Goal: Information Seeking & Learning: Learn about a topic

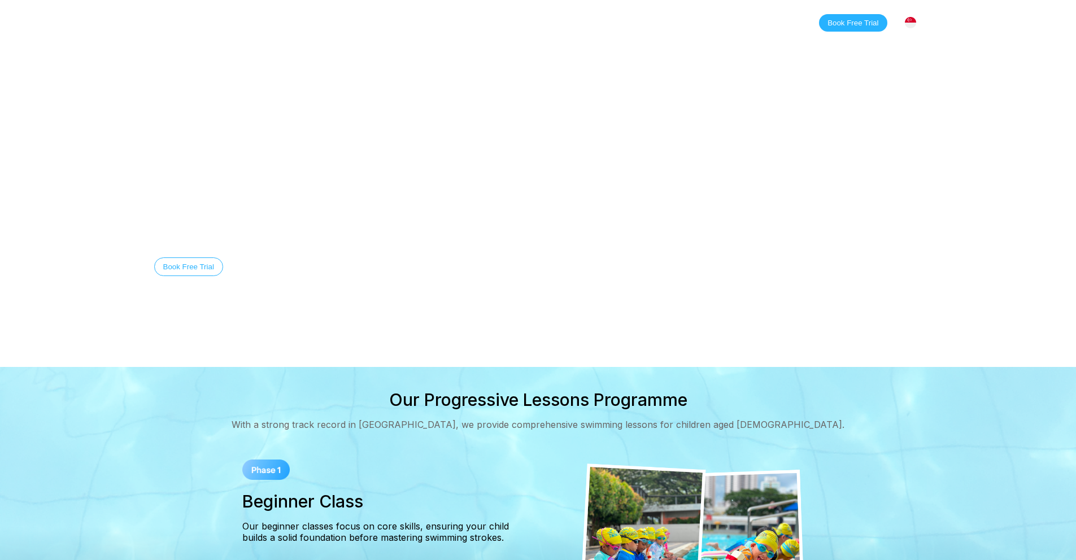
click at [914, 23] on img at bounding box center [910, 22] width 11 height 11
click at [891, 72] on div "[GEOGRAPHIC_DATA]" at bounding box center [858, 69] width 125 height 23
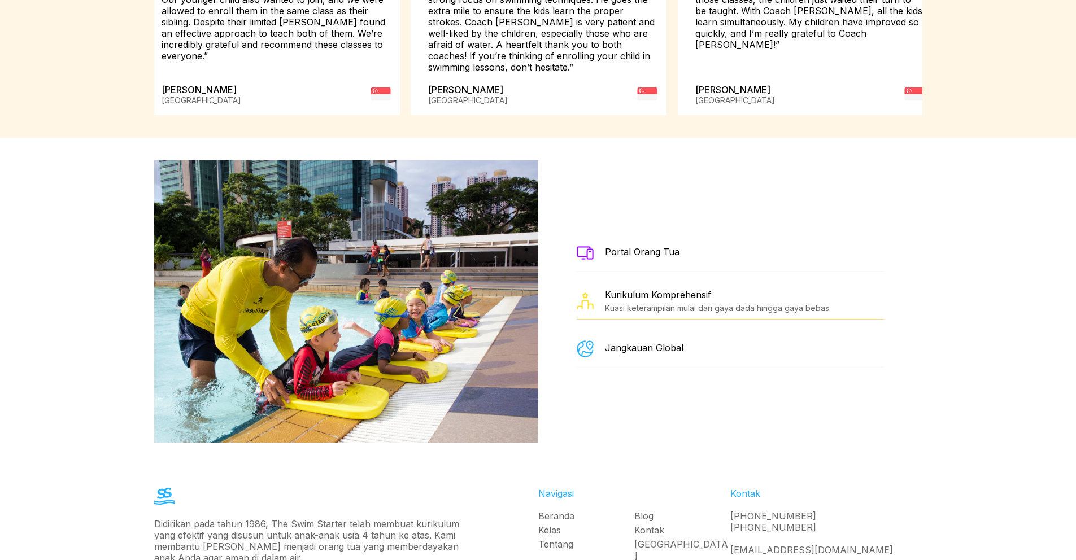
scroll to position [2026, 0]
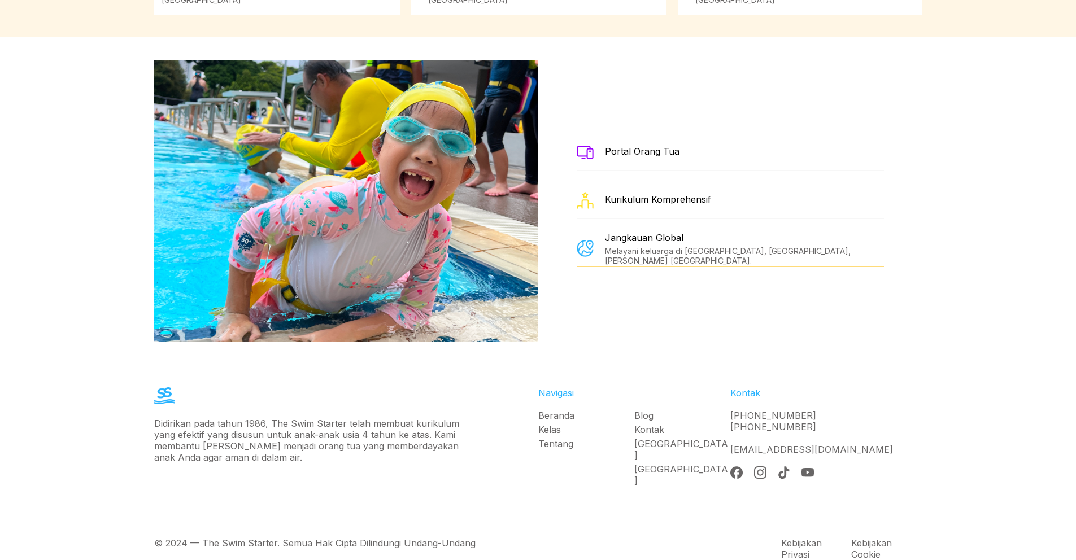
click at [629, 146] on div "Portal Orang Tua" at bounding box center [642, 151] width 75 height 11
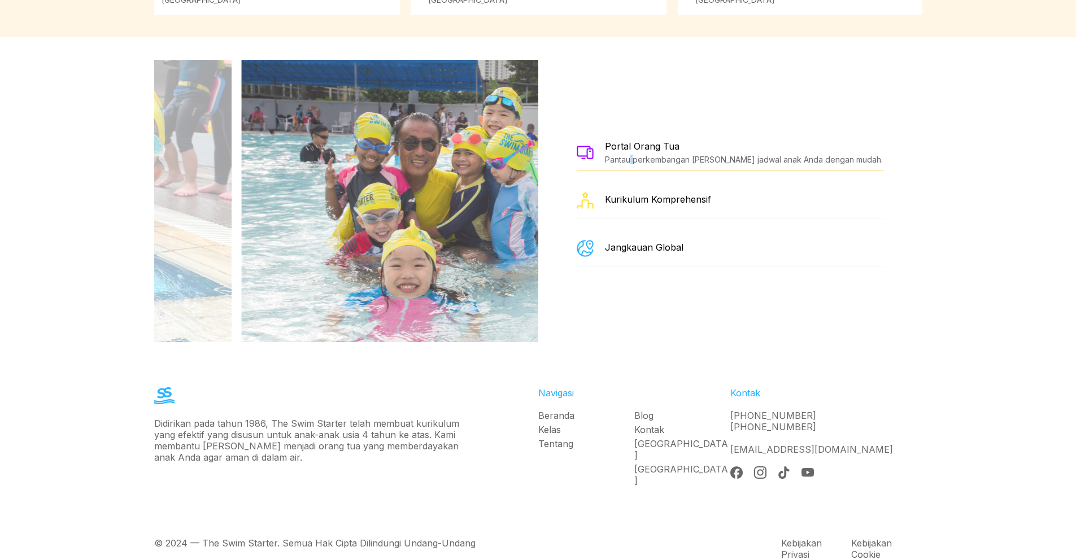
click at [629, 155] on div "Pantau perkembangan [PERSON_NAME] jadwal anak Anda dengan mudah." at bounding box center [744, 160] width 278 height 10
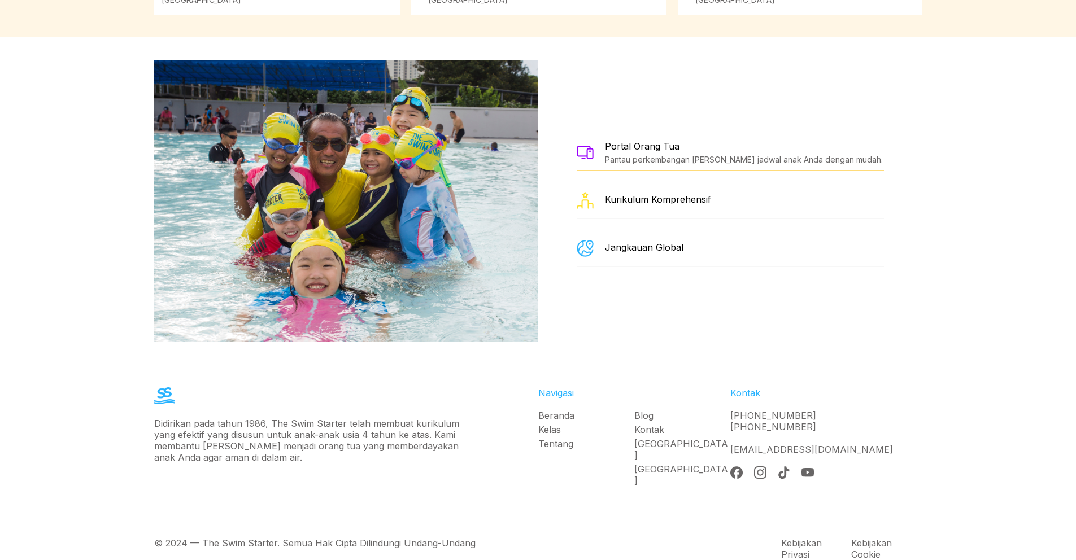
click at [737, 155] on div "Pantau perkembangan [PERSON_NAME] jadwal anak Anda dengan mudah." at bounding box center [744, 160] width 278 height 10
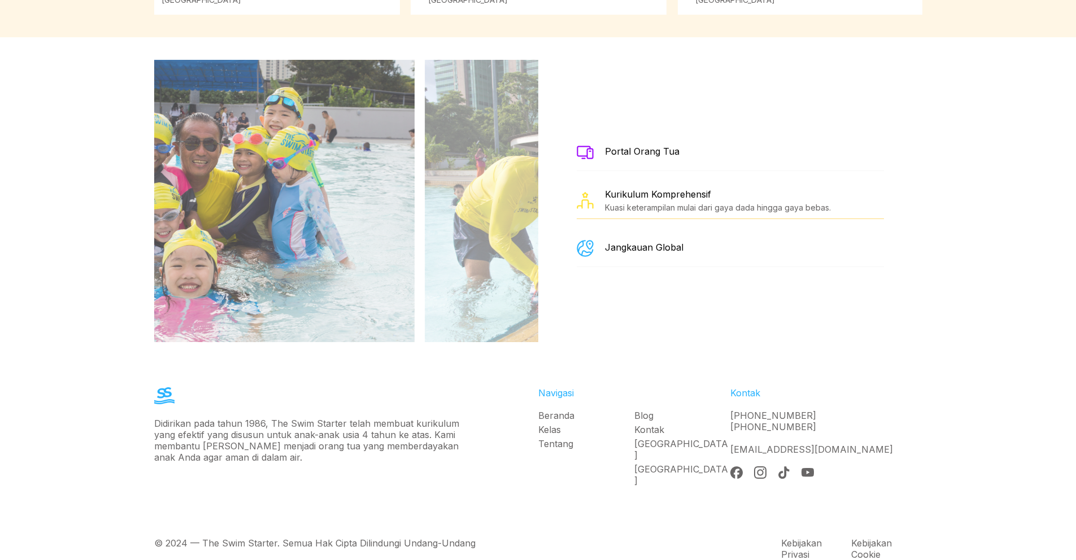
click at [679, 189] on div "Kurikulum Komprehensif Kuasi keterampilan mulai dari gaya dada hingga gaya beba…" at bounding box center [718, 201] width 226 height 24
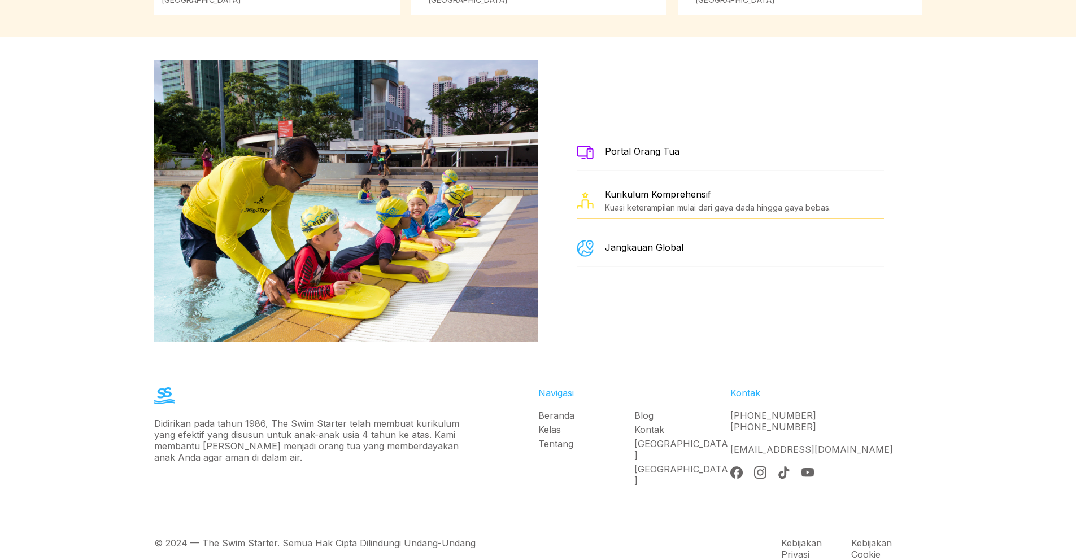
click at [665, 242] on div "Jangkauan Global" at bounding box center [644, 247] width 78 height 11
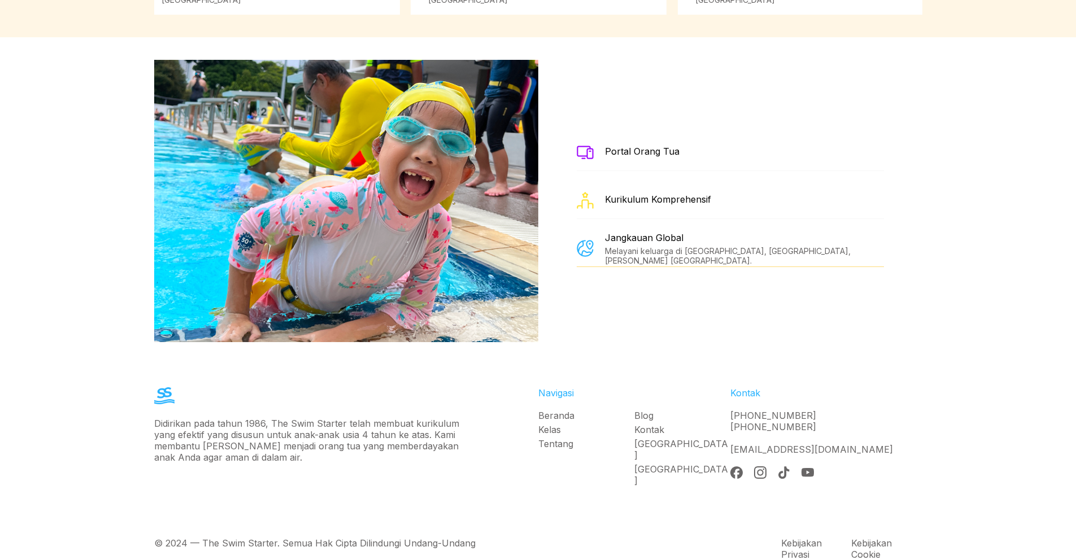
click at [559, 438] on link "Tentang" at bounding box center [586, 443] width 96 height 11
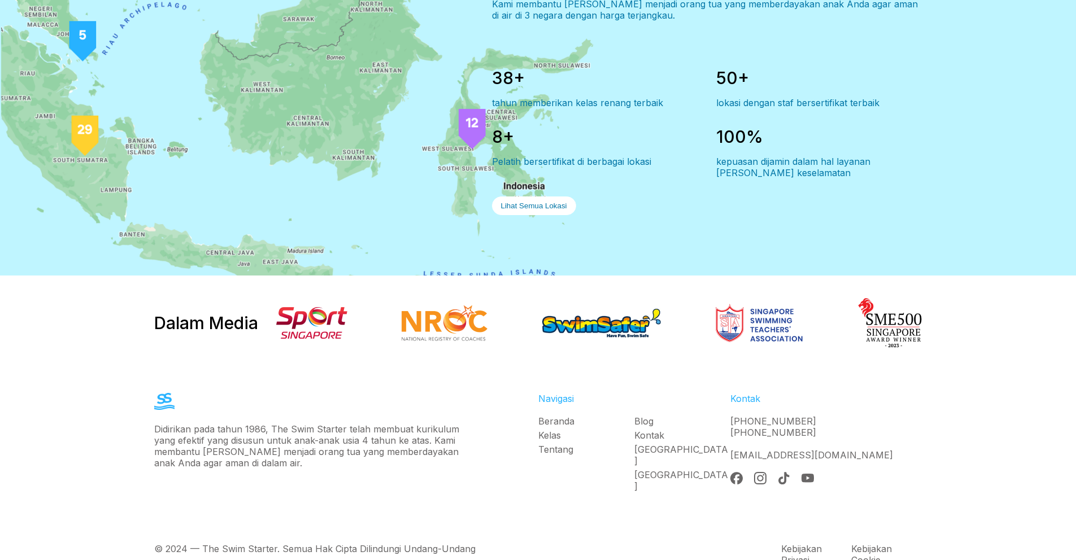
scroll to position [1079, 0]
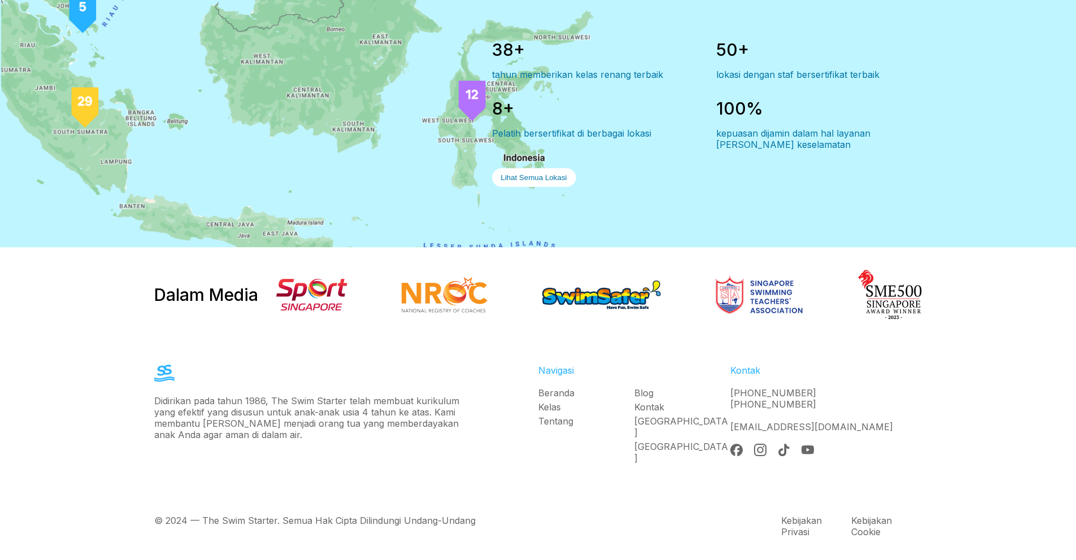
click at [642, 394] on link "Blog" at bounding box center [682, 392] width 96 height 11
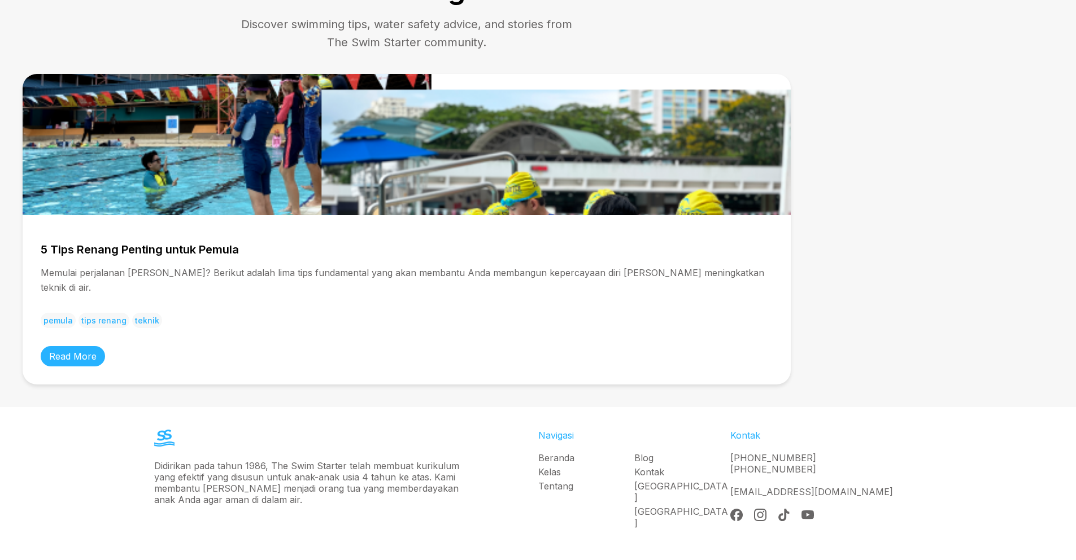
scroll to position [146, 0]
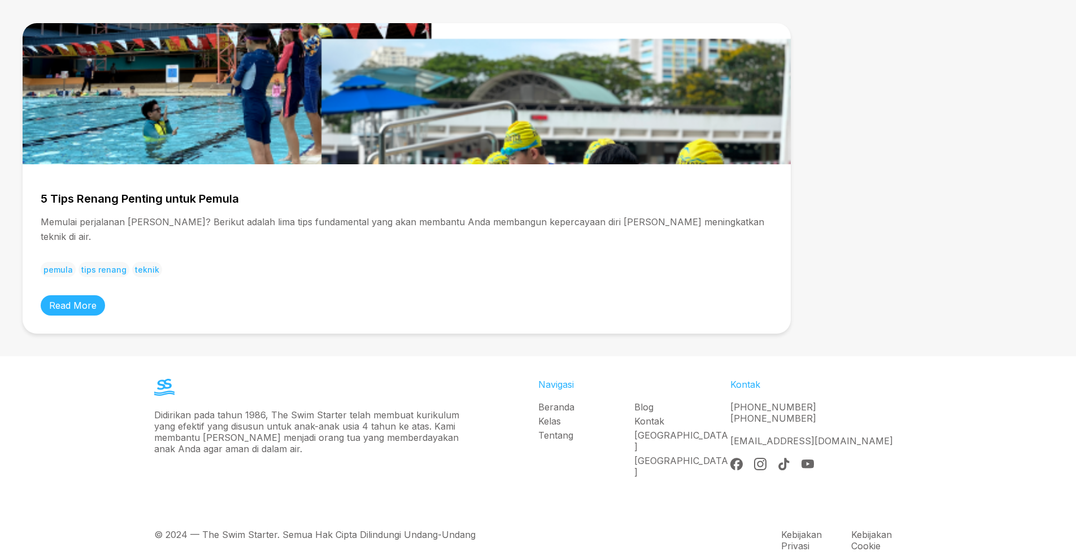
click at [561, 430] on link "Tentang" at bounding box center [586, 435] width 96 height 11
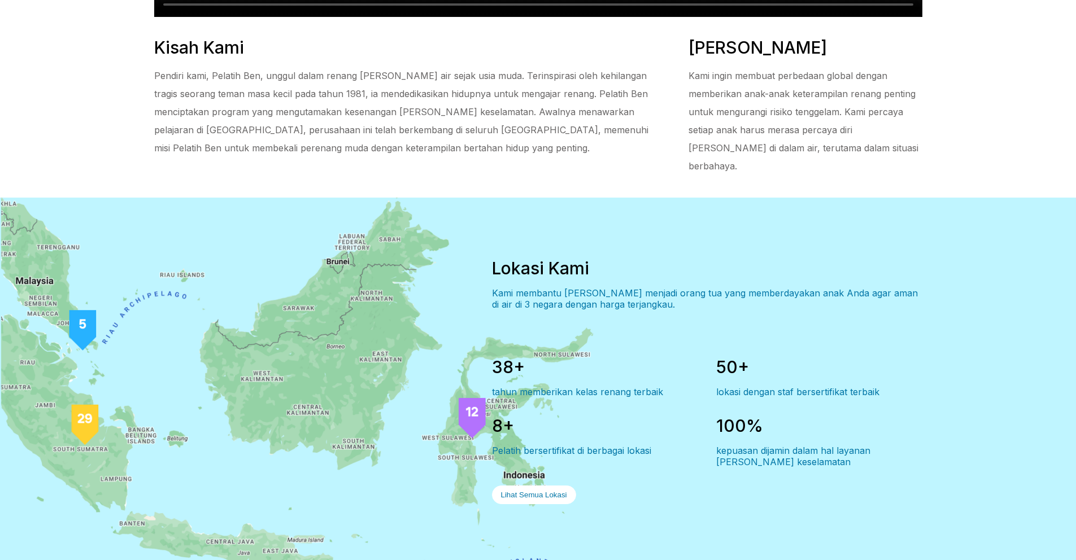
scroll to position [1079, 0]
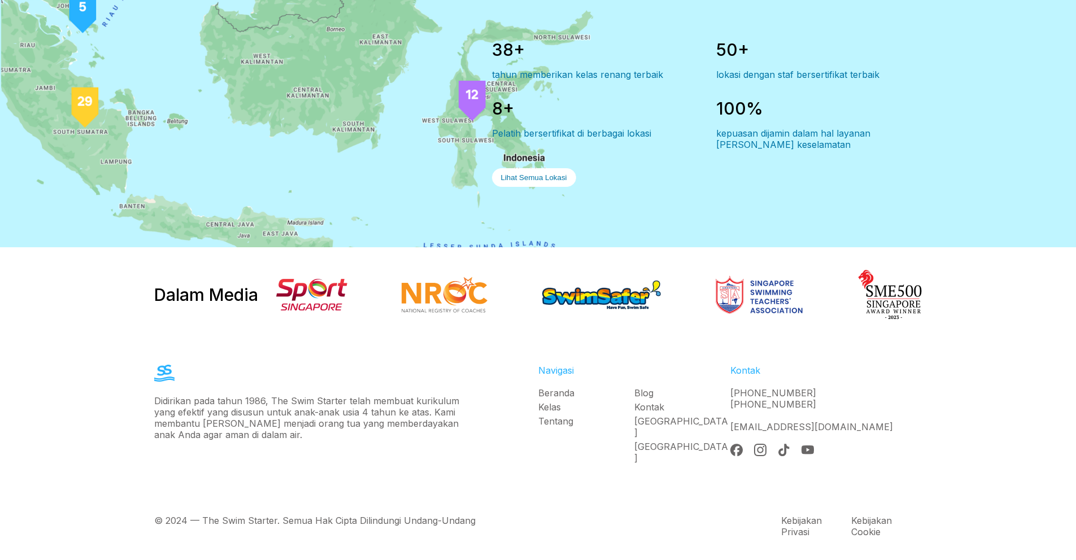
click at [553, 392] on link "Beranda" at bounding box center [586, 392] width 96 height 11
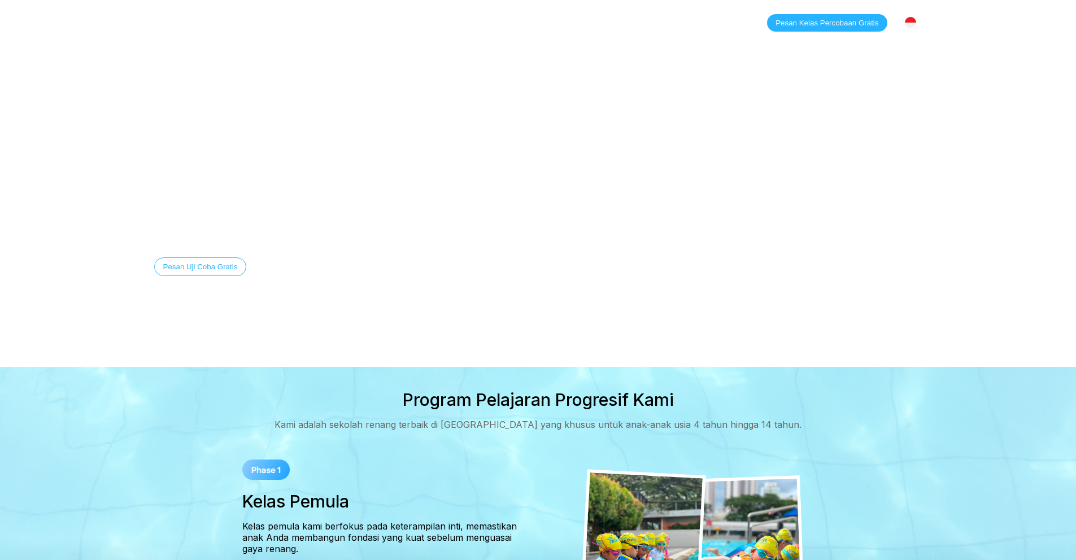
click at [469, 21] on link "Kontak" at bounding box center [472, 22] width 53 height 11
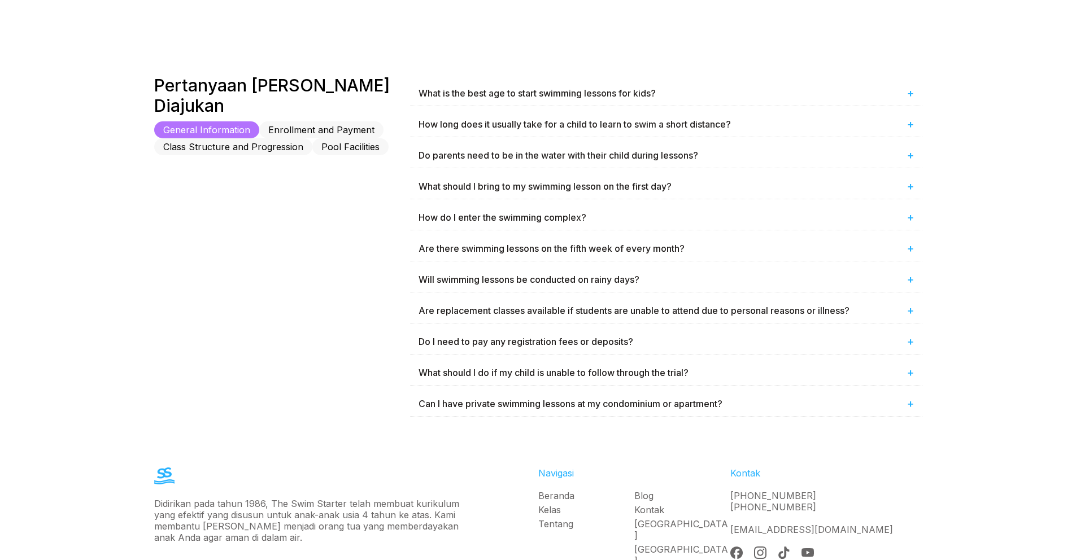
scroll to position [640, 0]
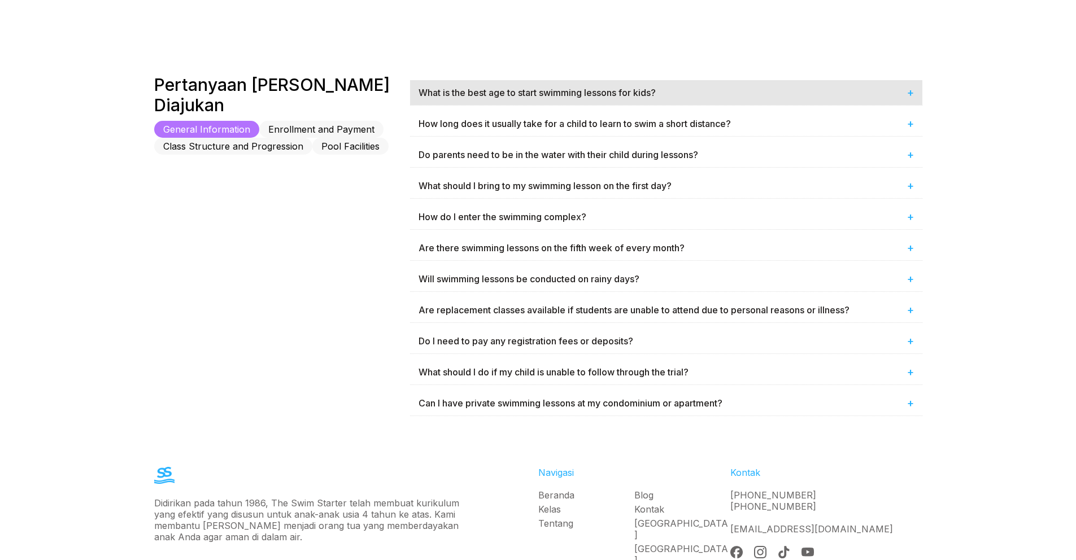
click at [466, 81] on div "What is the best age to start swimming lessons for kids? +" at bounding box center [666, 92] width 512 height 25
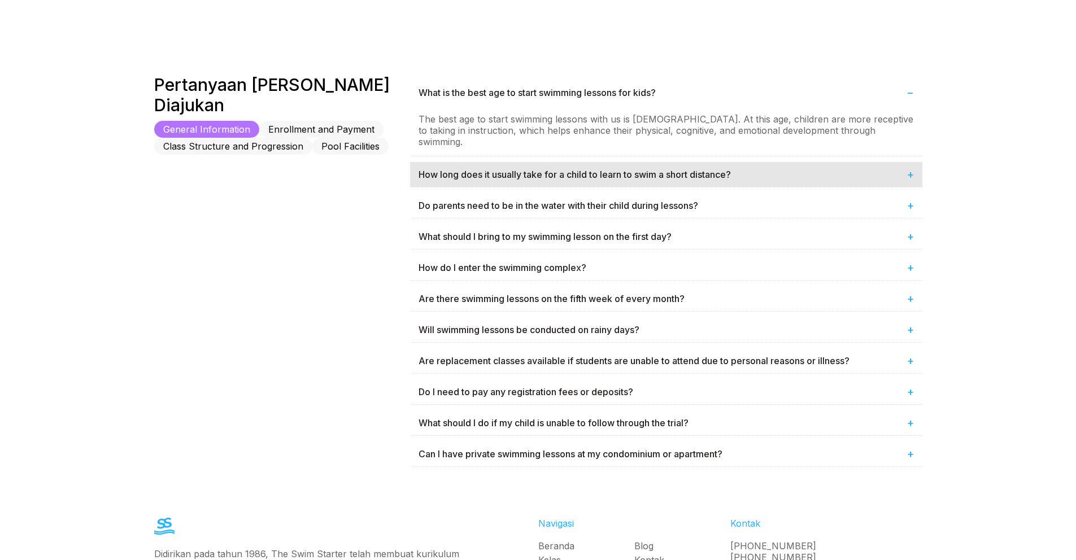
click at [501, 162] on div "How long does it usually take for a child to learn to swim a short distance? +" at bounding box center [666, 174] width 512 height 25
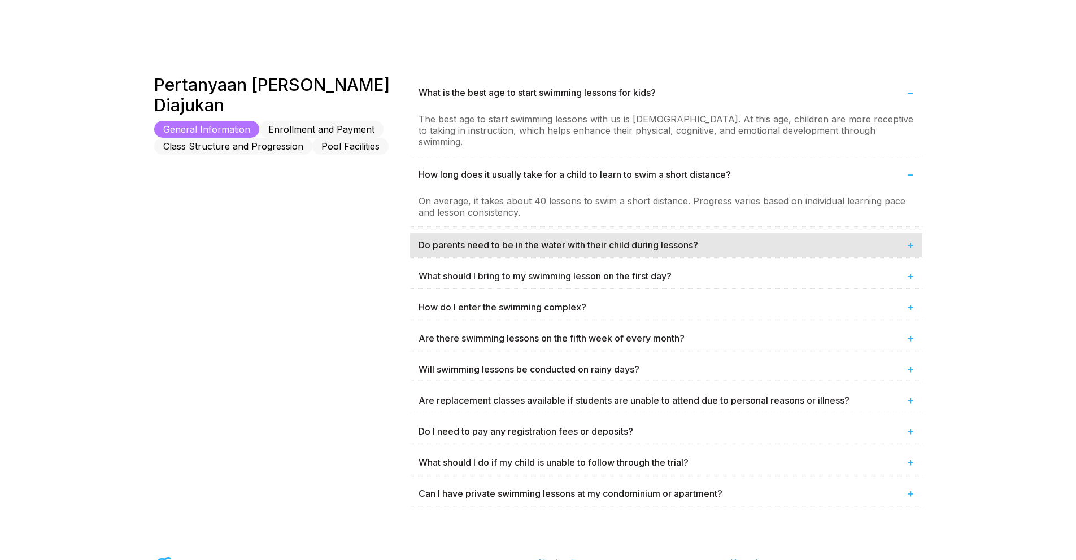
click at [518, 233] on div "Do parents need to be in the water with their child during lessons? +" at bounding box center [666, 245] width 512 height 25
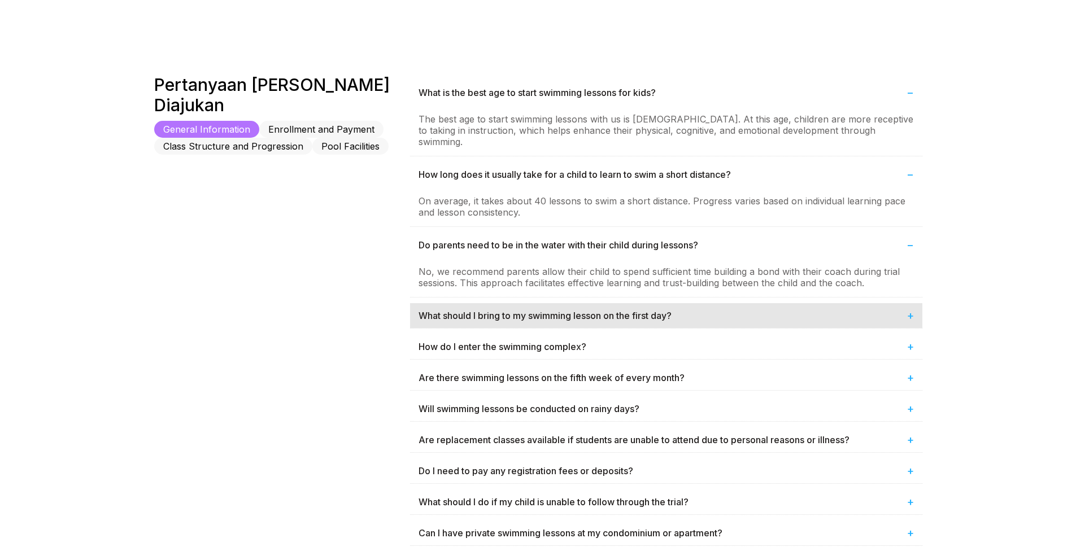
click at [530, 305] on div "What should I bring to my swimming lesson on the first day? +" at bounding box center [666, 315] width 512 height 25
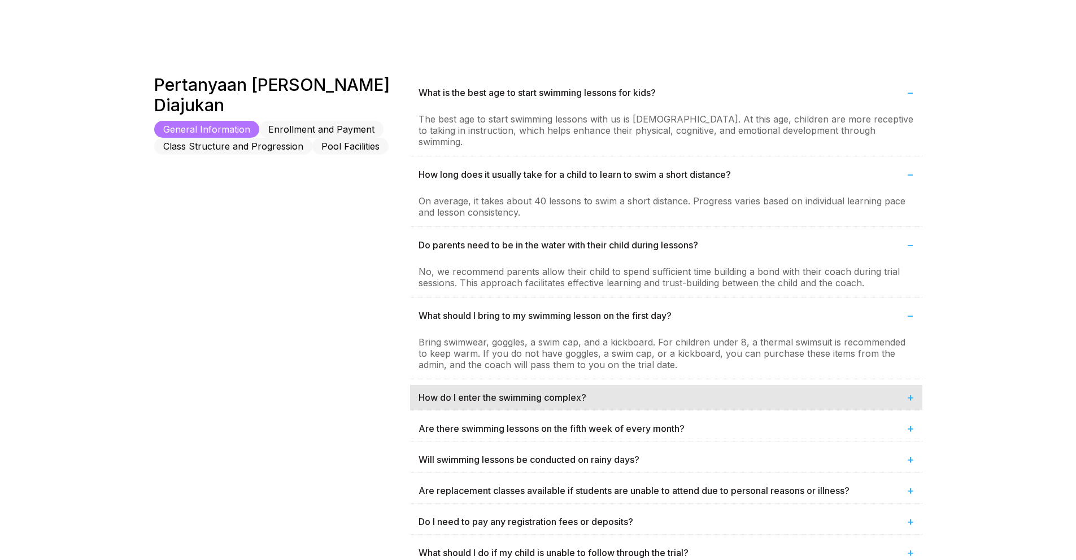
click at [532, 385] on div "How do I enter the swimming complex? +" at bounding box center [666, 397] width 512 height 25
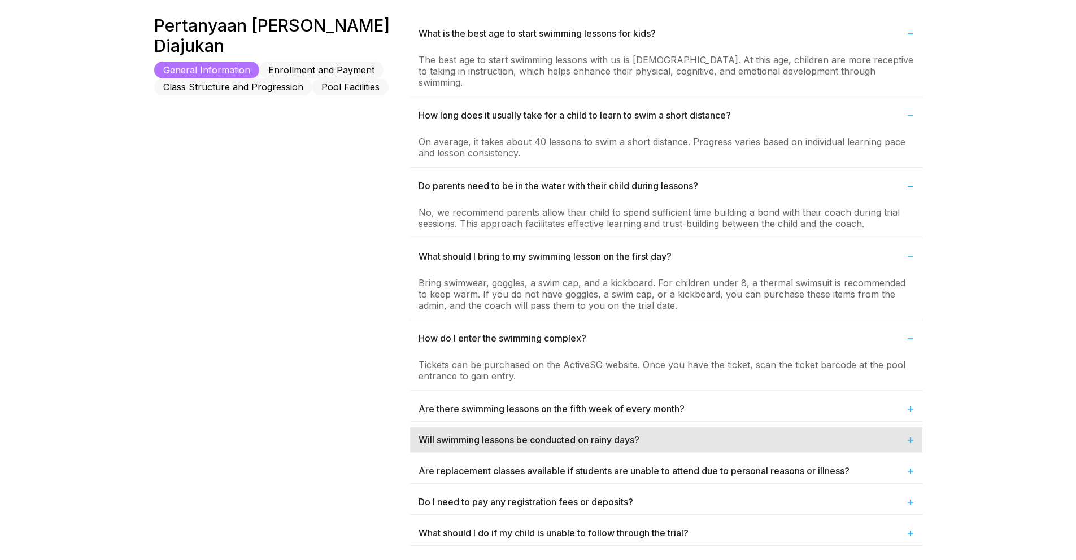
scroll to position [735, 0]
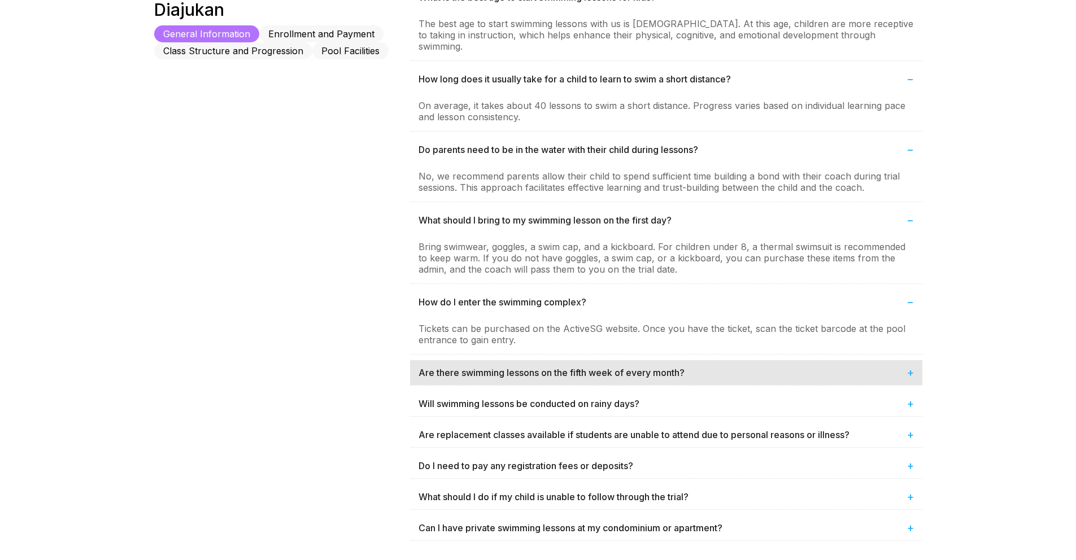
click at [520, 373] on div "Are there swimming lessons on the fifth week of every month? +" at bounding box center [666, 372] width 512 height 25
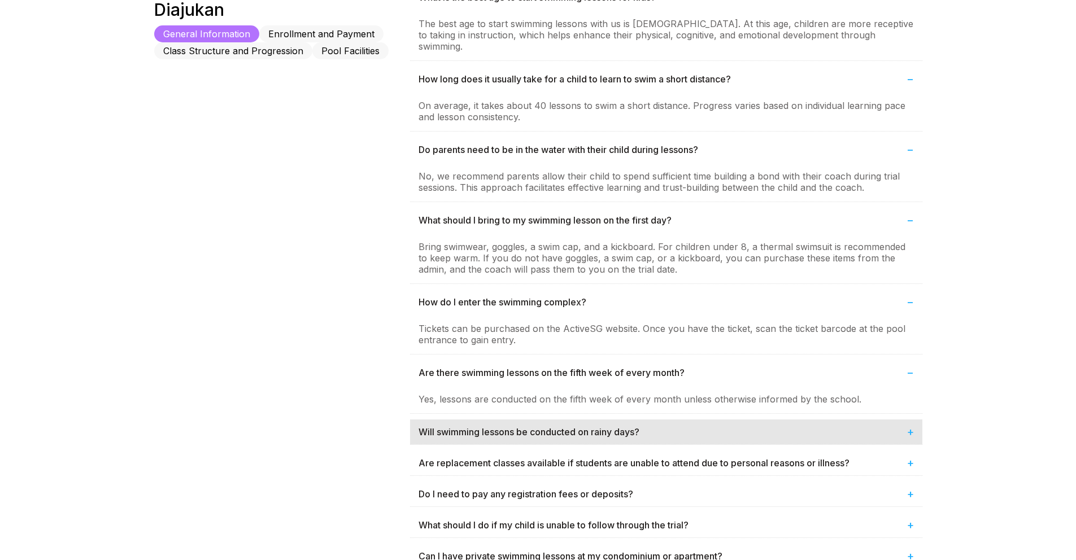
click at [534, 428] on div "Will swimming lessons be conducted on rainy days? +" at bounding box center [666, 432] width 512 height 25
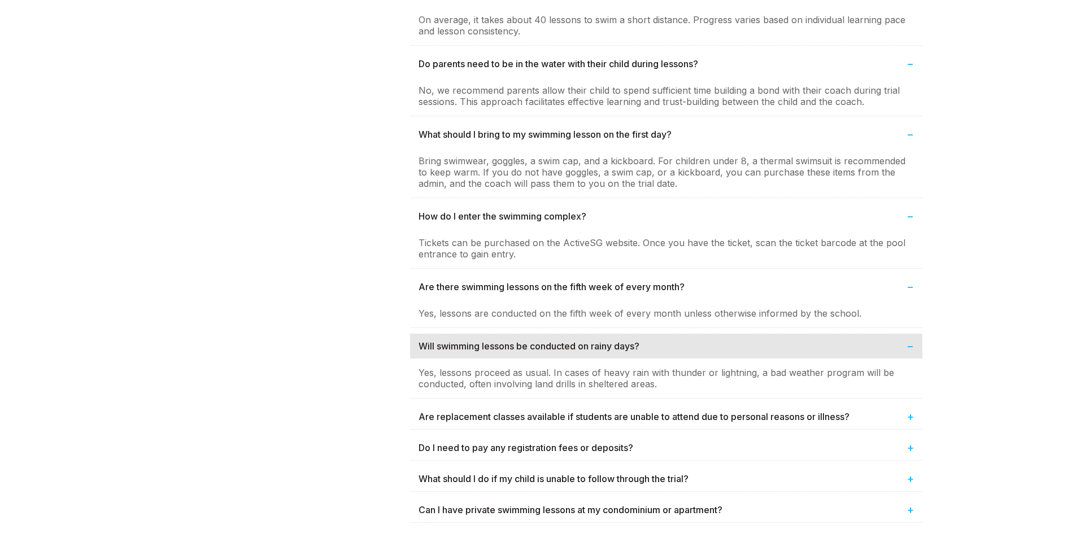
scroll to position [889, 0]
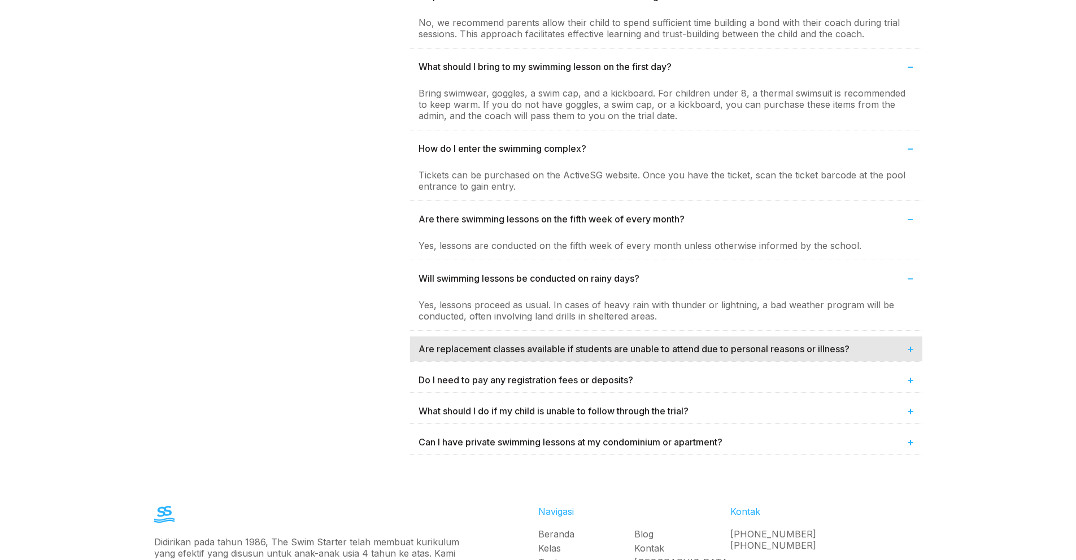
click at [512, 337] on div "Are replacement classes available if students are unable to attend due to perso…" at bounding box center [666, 349] width 512 height 25
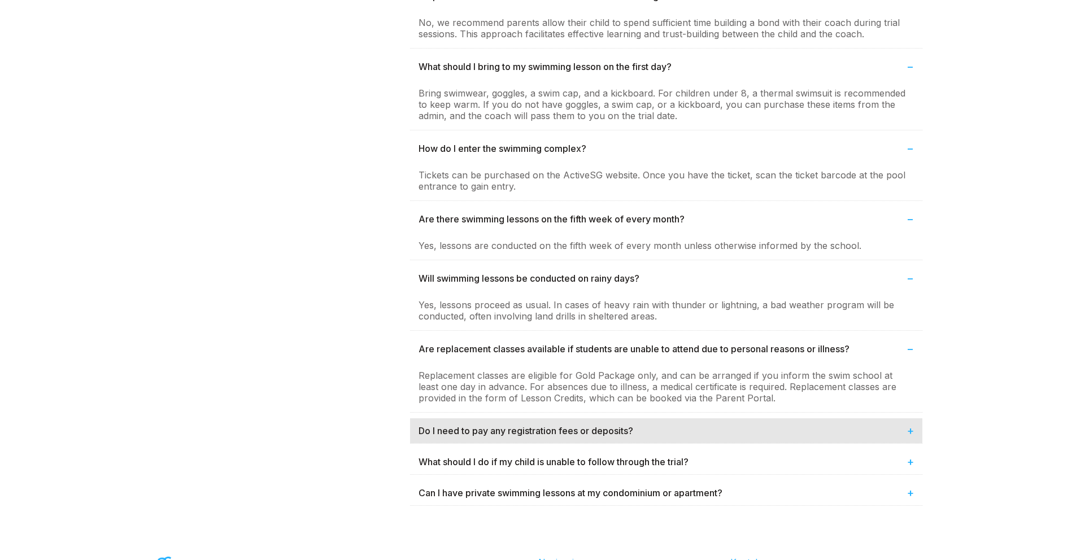
click at [512, 418] on div "Do I need to pay any registration fees or deposits? +" at bounding box center [666, 430] width 512 height 25
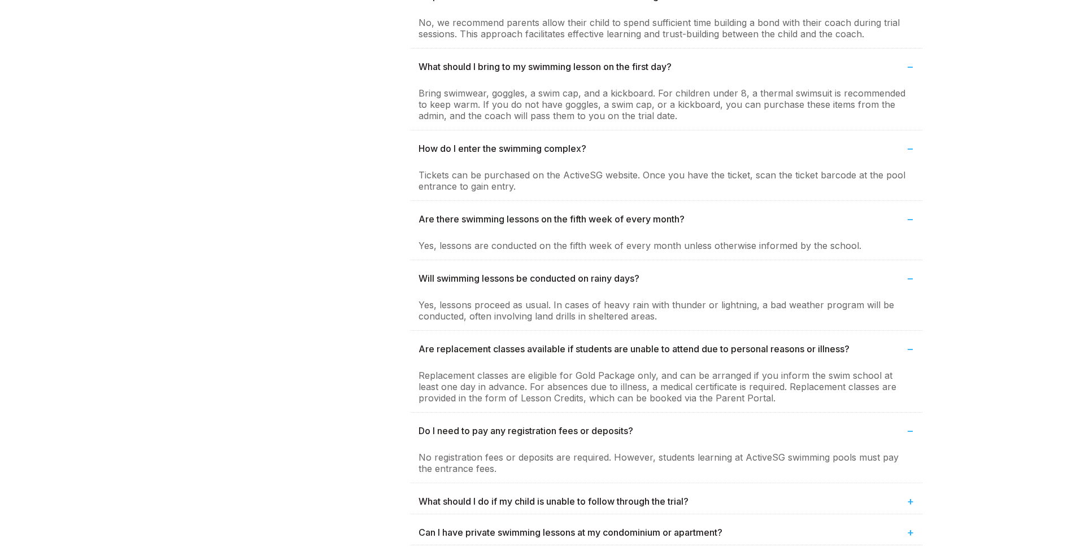
click at [529, 473] on div "What is the best age to start swimming lessons for kids? − The best age to star…" at bounding box center [666, 188] width 512 height 726
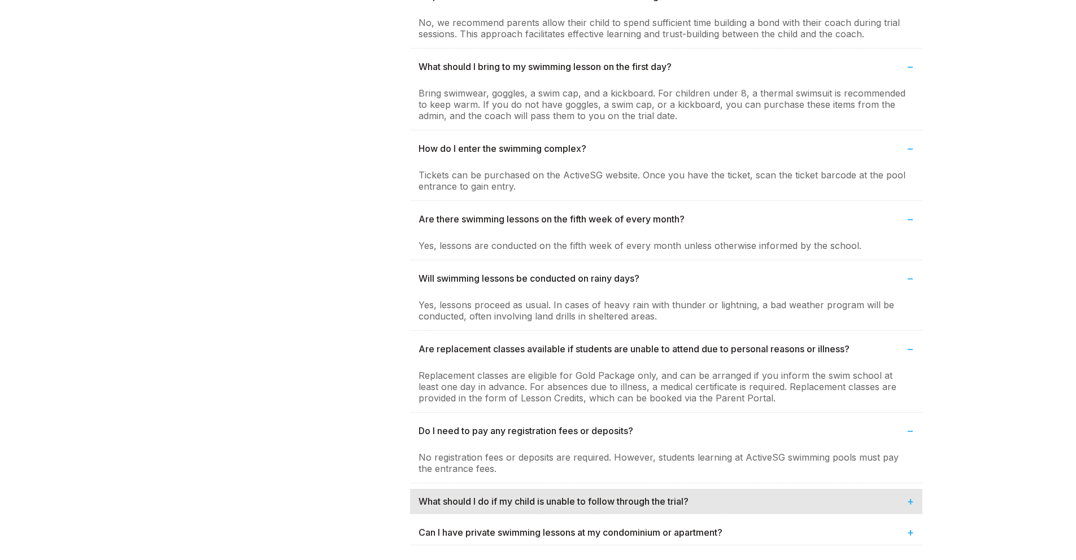
click at [536, 489] on div "What should I do if my child is unable to follow through the trial? +" at bounding box center [666, 501] width 512 height 25
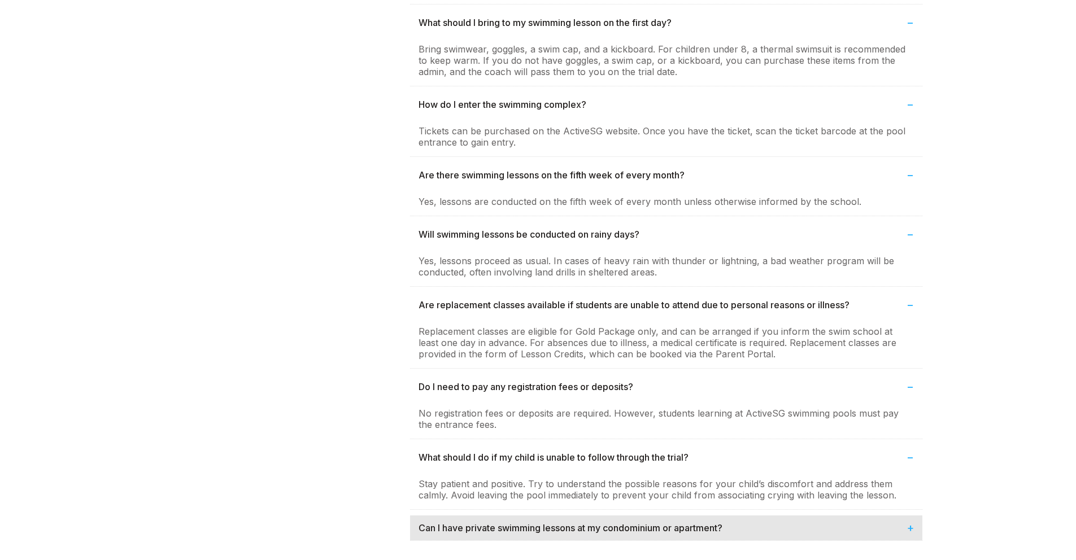
scroll to position [935, 0]
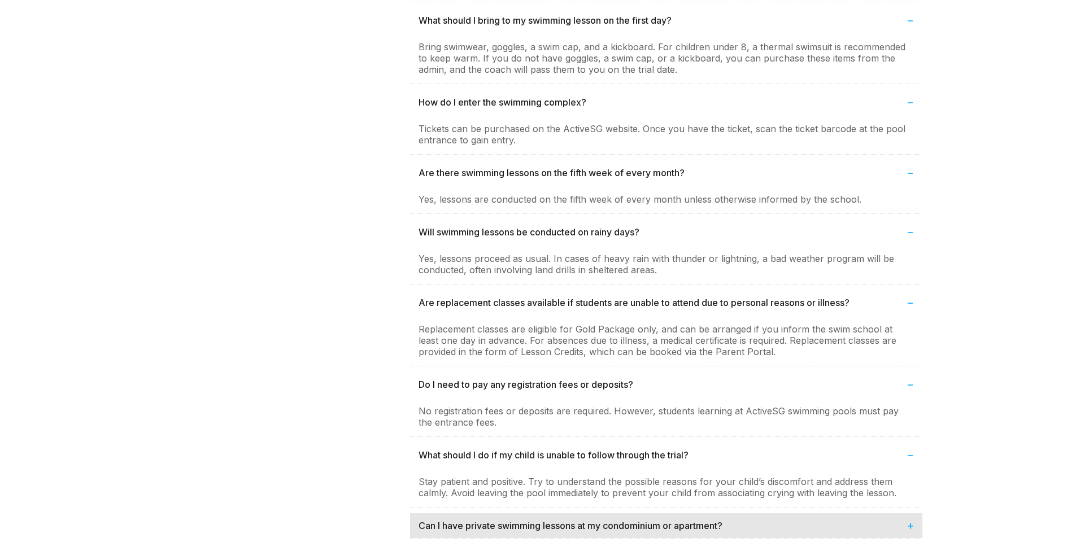
click at [543, 520] on div "Can I have private swimming lessons at my condominium or apartment? +" at bounding box center [666, 525] width 512 height 25
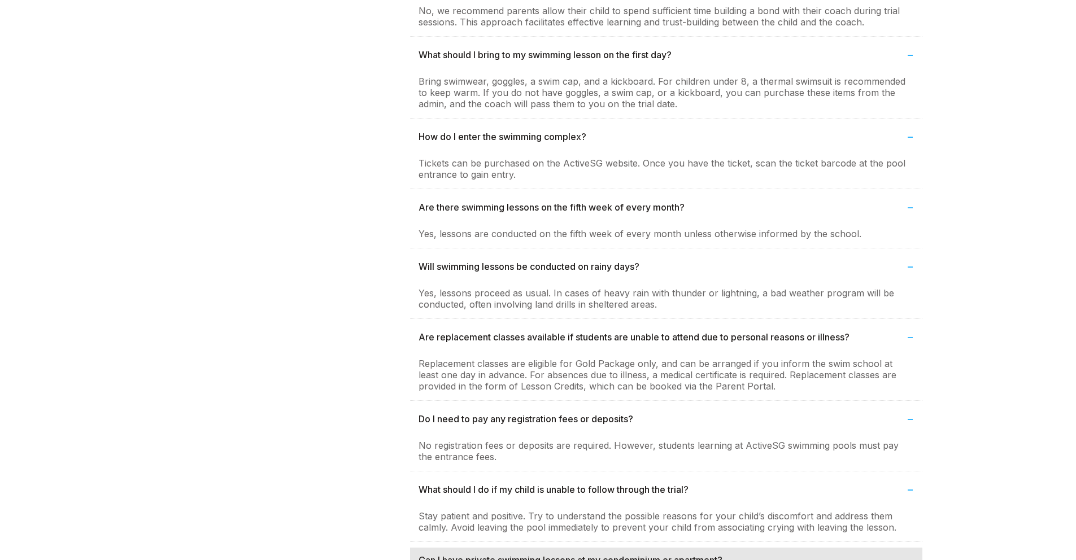
scroll to position [901, 0]
